Goal: Information Seeking & Learning: Understand process/instructions

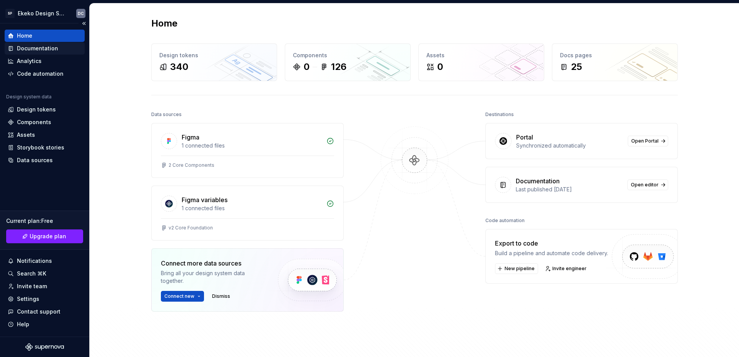
click at [33, 49] on div "Documentation" at bounding box center [37, 49] width 41 height 8
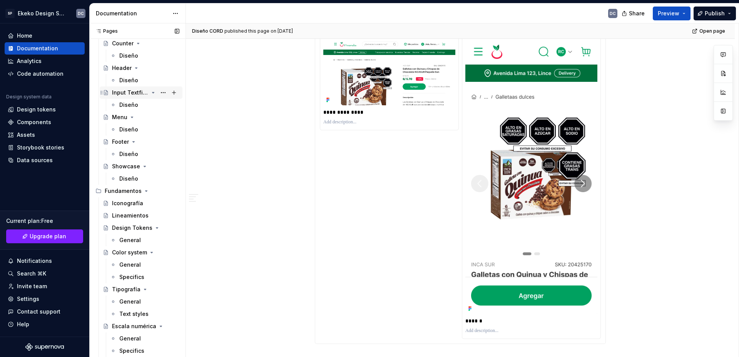
scroll to position [226, 0]
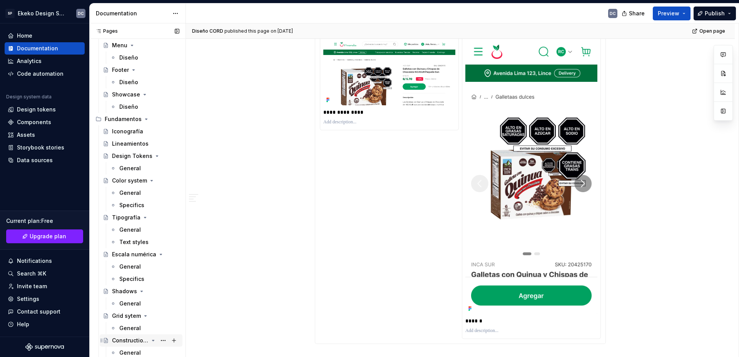
click at [128, 342] on div "Construction properties" at bounding box center [130, 341] width 37 height 8
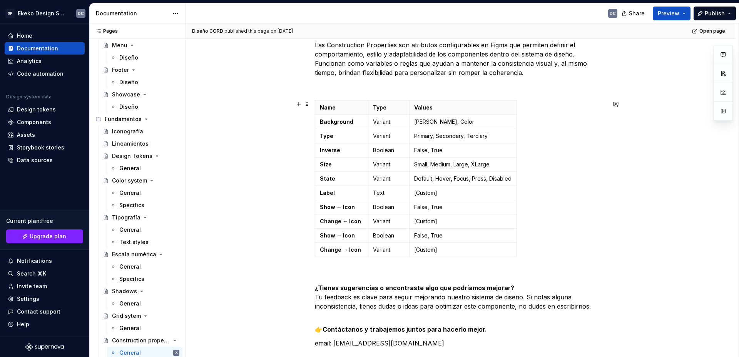
scroll to position [115, 0]
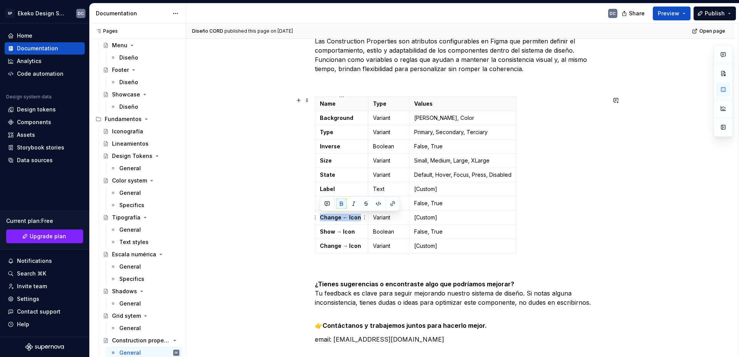
drag, startPoint x: 359, startPoint y: 218, endPoint x: 320, endPoint y: 218, distance: 39.3
click at [320, 218] on strong "Change ← Icon" at bounding box center [340, 217] width 41 height 7
copy strong "Change ← Icon"
drag, startPoint x: 360, startPoint y: 246, endPoint x: 321, endPoint y: 248, distance: 38.9
copy strong "Change → Icon"
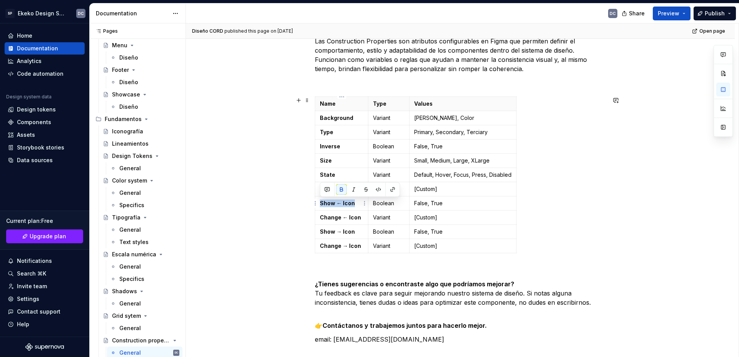
click at [319, 209] on td "Show ← Icon" at bounding box center [341, 204] width 53 height 14
copy strong "Show ← Icon"
drag, startPoint x: 354, startPoint y: 233, endPoint x: 320, endPoint y: 236, distance: 34.4
click at [320, 236] on p "Show → Icon" at bounding box center [341, 232] width 43 height 8
copy strong "Show → Icon"
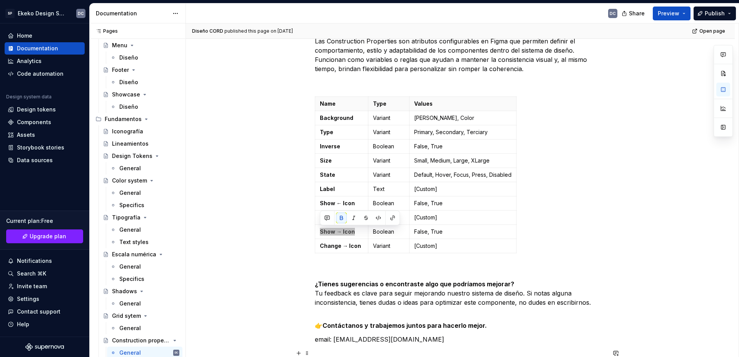
type textarea "*"
